Goal: Navigation & Orientation: Understand site structure

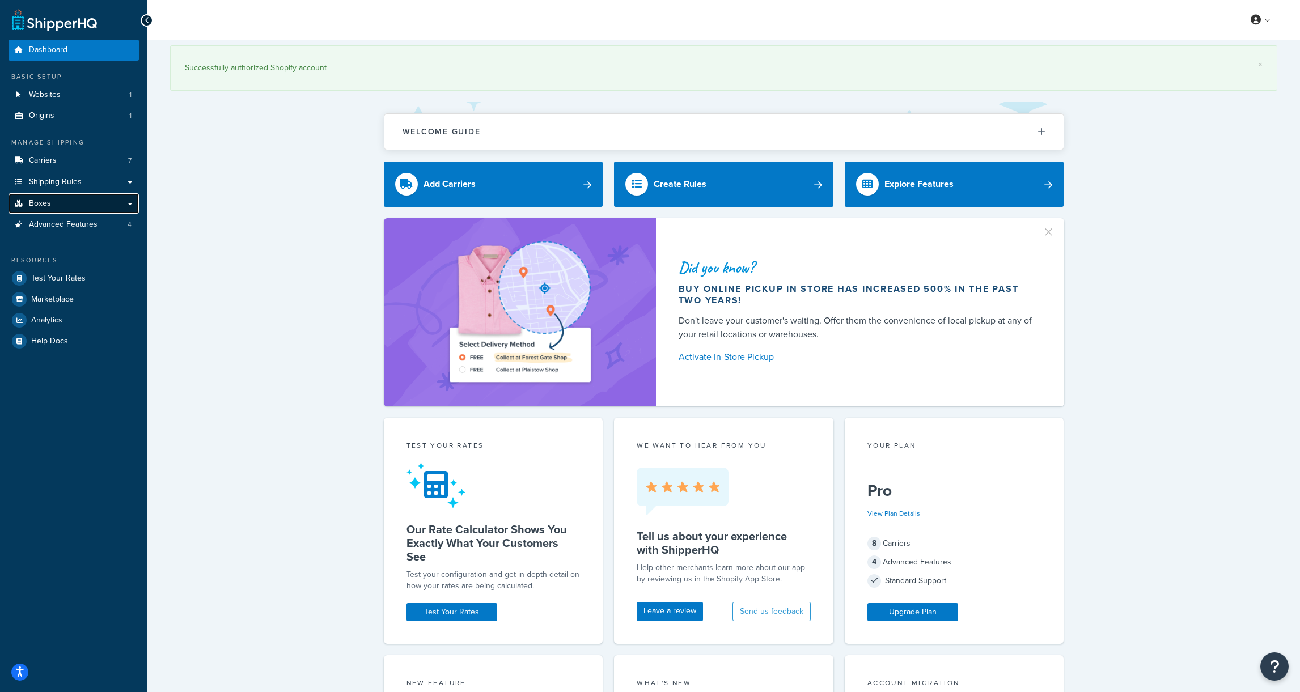
click at [77, 201] on link "Boxes" at bounding box center [74, 203] width 130 height 21
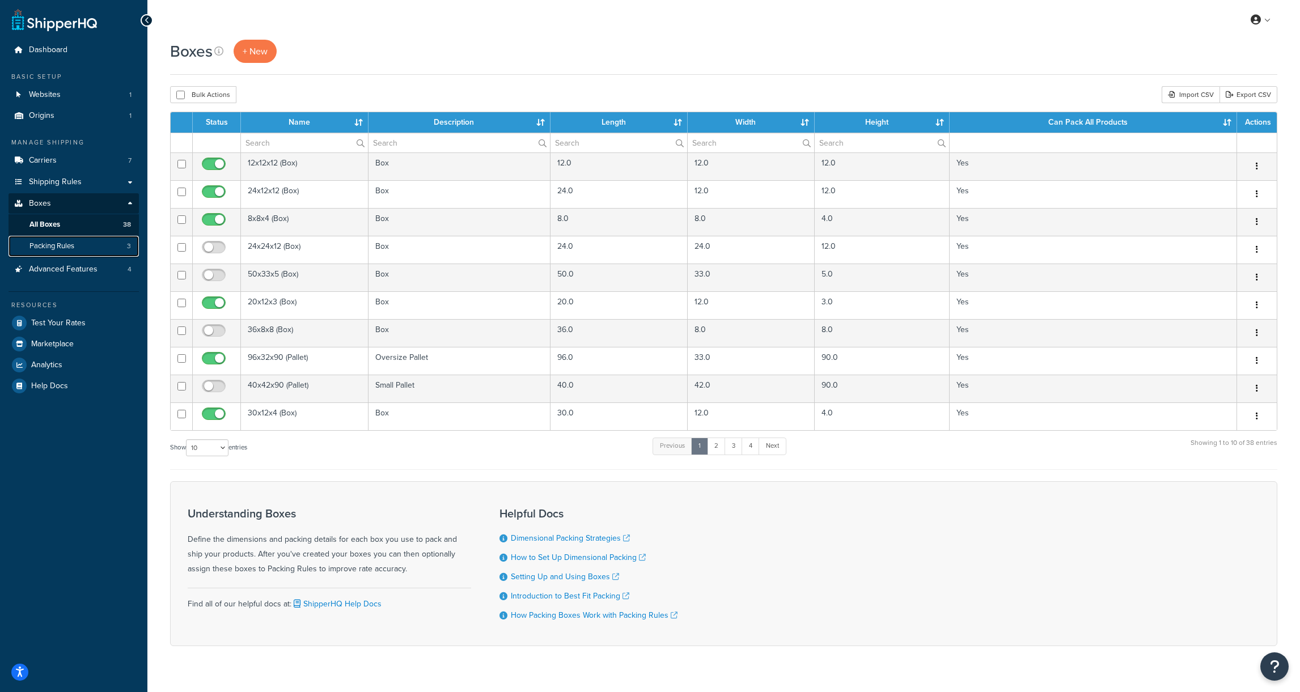
click at [65, 247] on span "Packing Rules" at bounding box center [51, 247] width 45 height 10
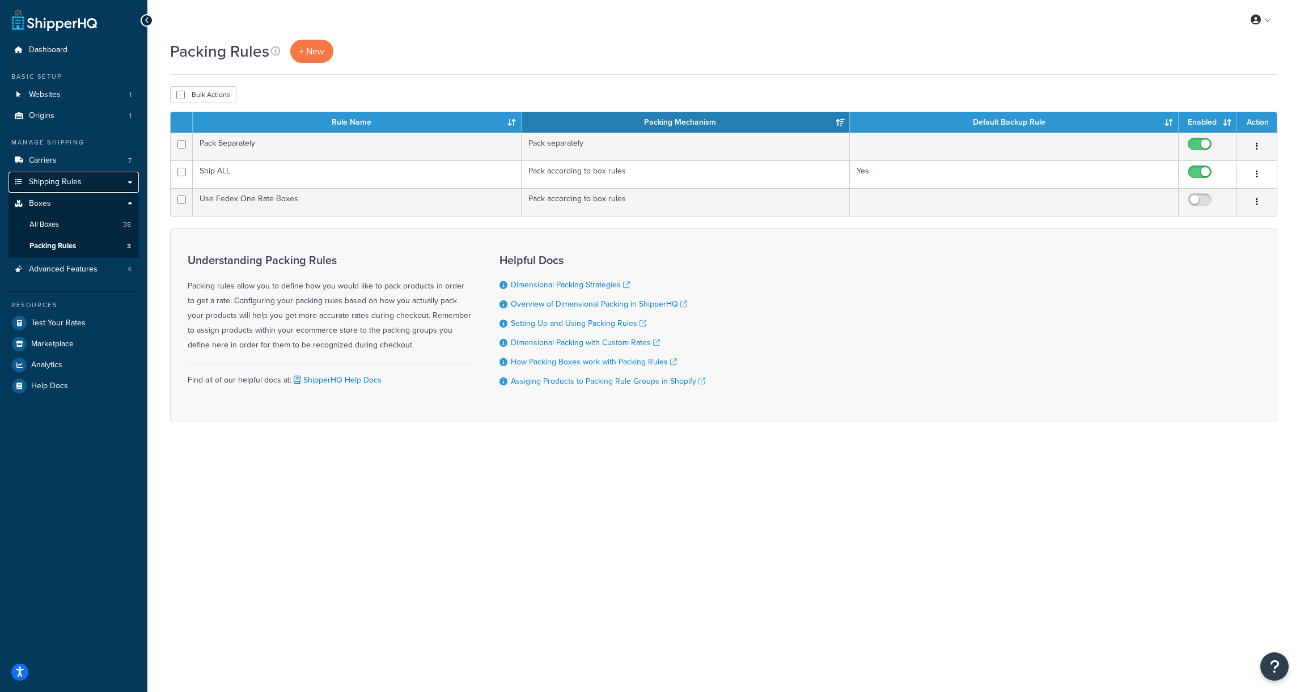
click at [73, 177] on span "Shipping Rules" at bounding box center [55, 182] width 53 height 10
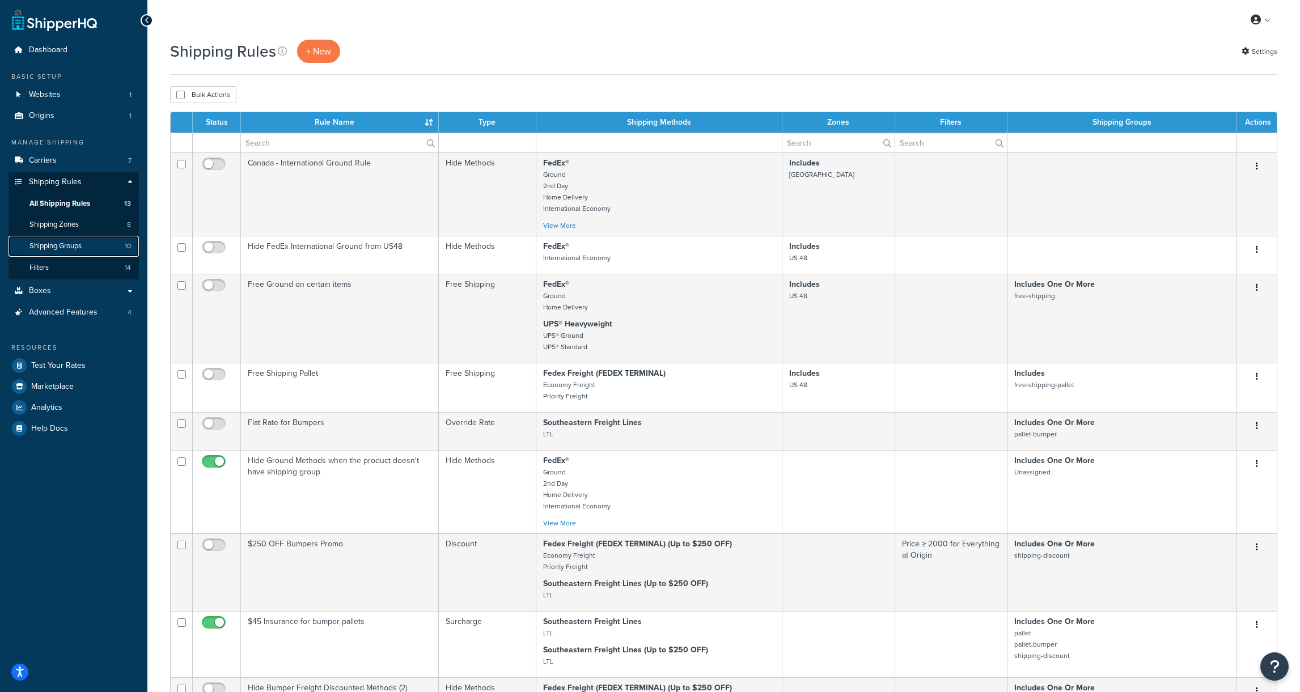
click at [63, 247] on span "Shipping Groups" at bounding box center [55, 247] width 52 height 10
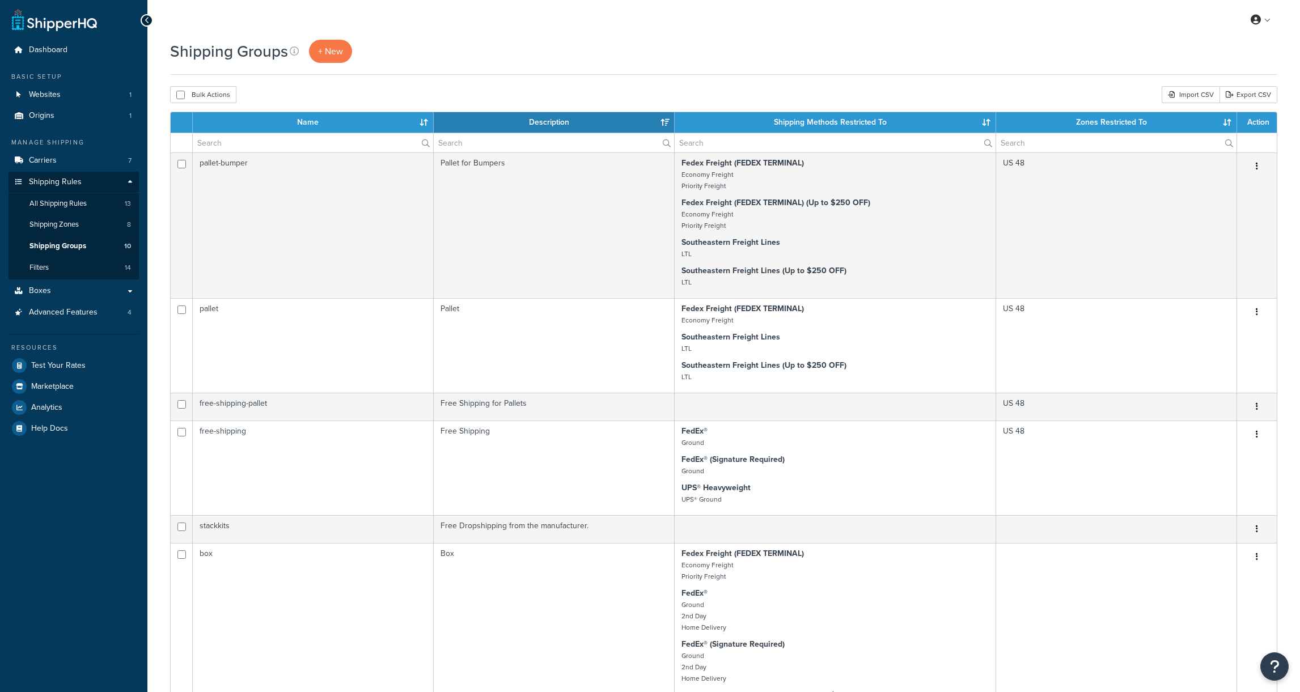
select select "15"
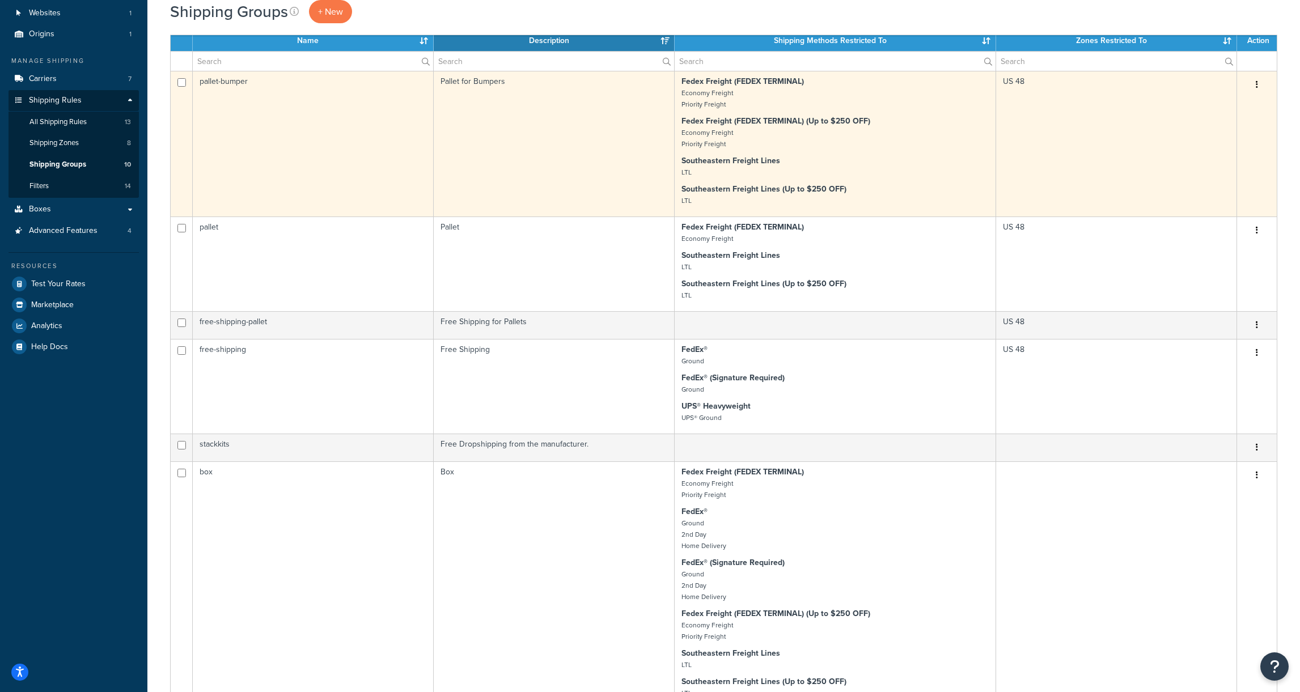
scroll to position [87, 0]
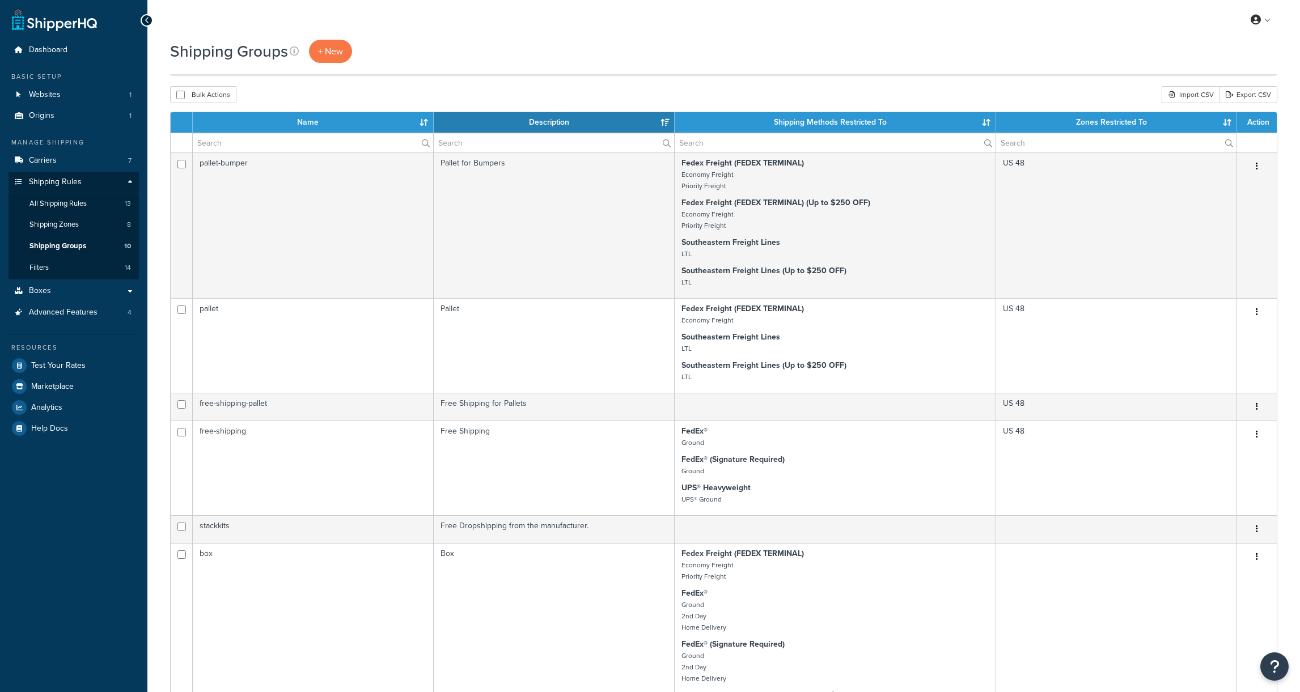
select select "15"
